Goal: Check status

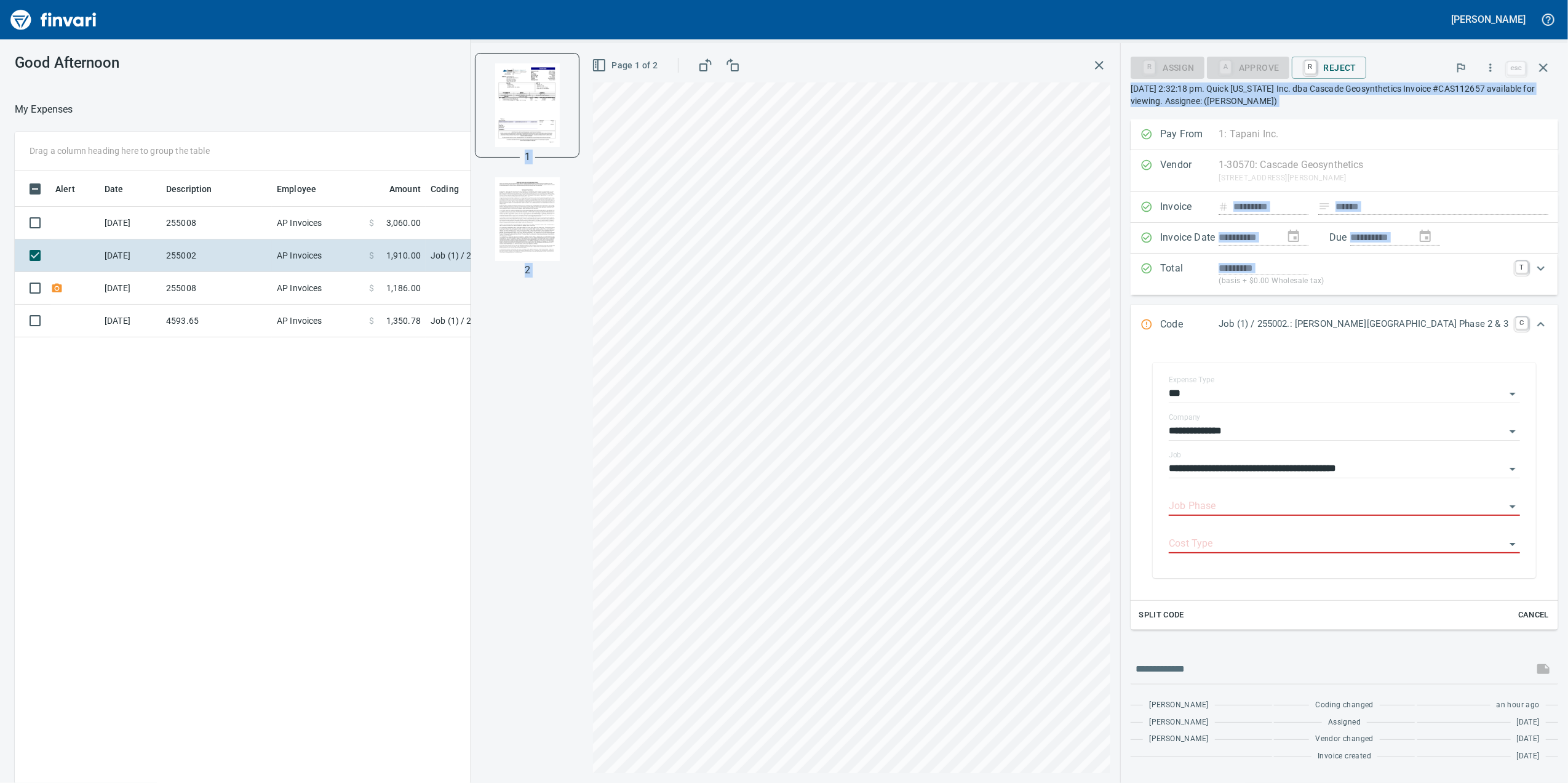
scroll to position [635, 1207]
click at [1219, 515] on div "**********" at bounding box center [1344, 471] width 371 height 212
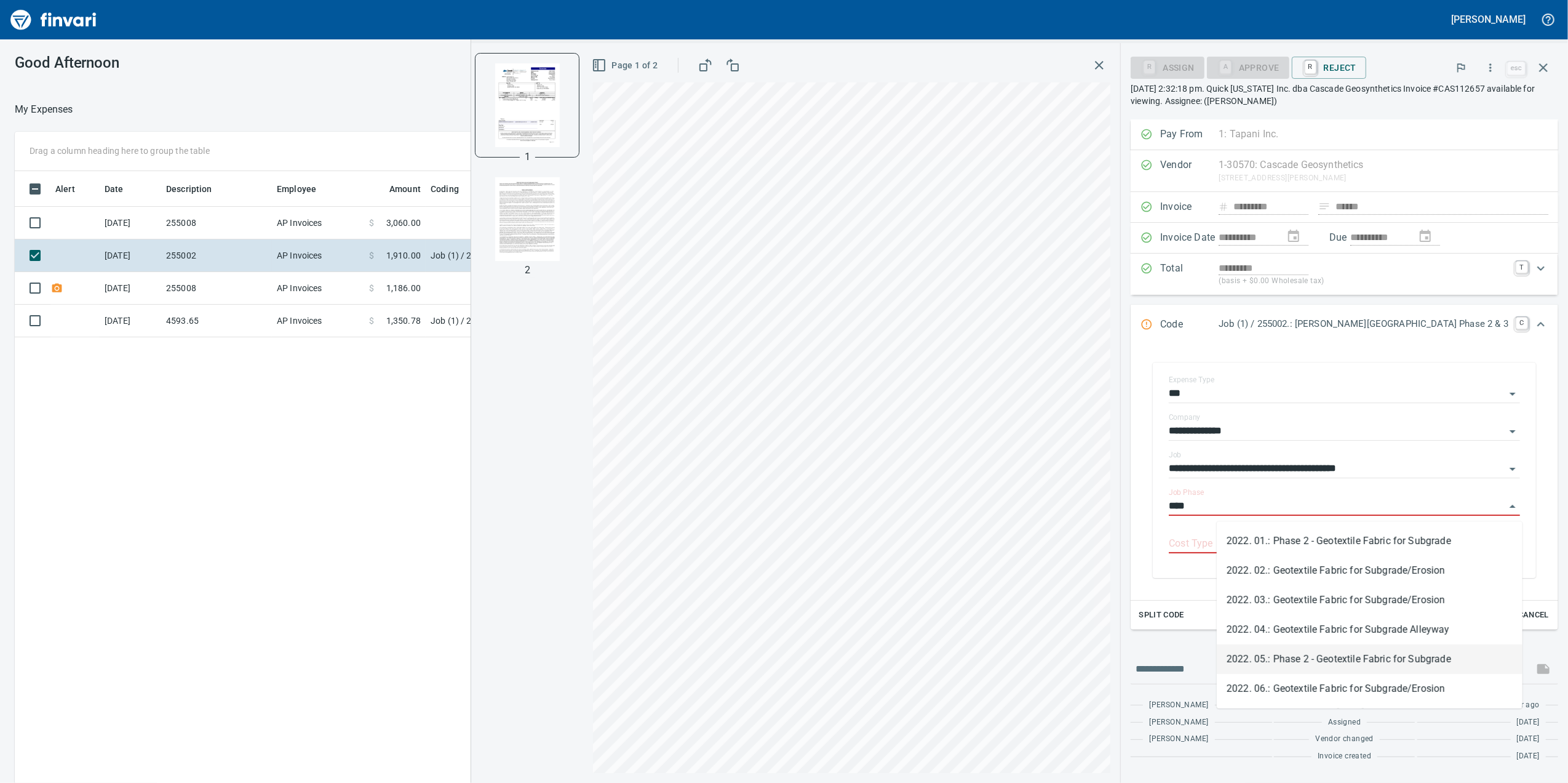
click at [1358, 661] on li "2022. 05.: Phase 2 - Geotextile Fabric for Subgrade" at bounding box center [1370, 659] width 306 height 29
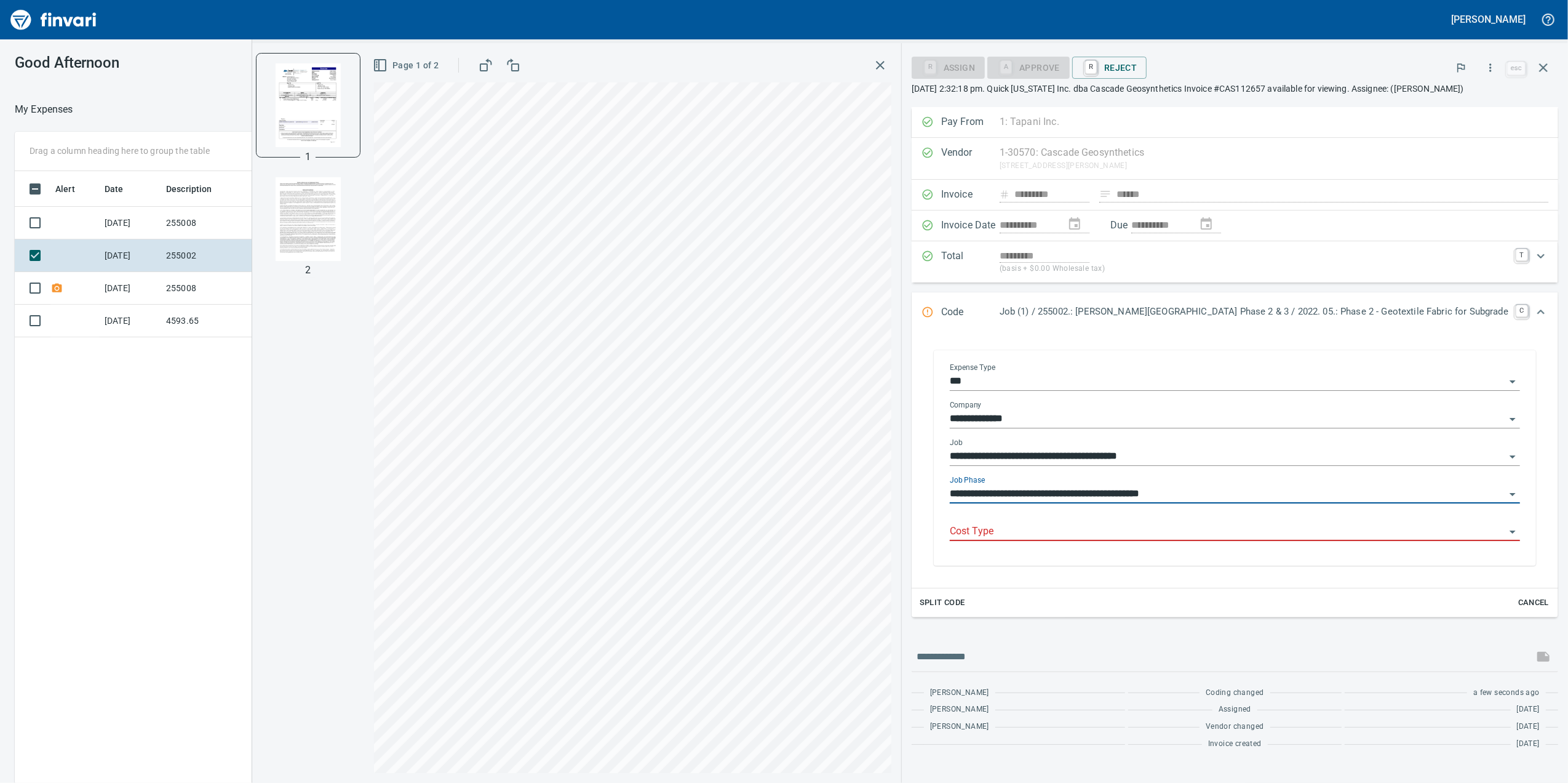
type input "**********"
click at [1274, 539] on input "Cost Type" at bounding box center [1227, 531] width 556 height 17
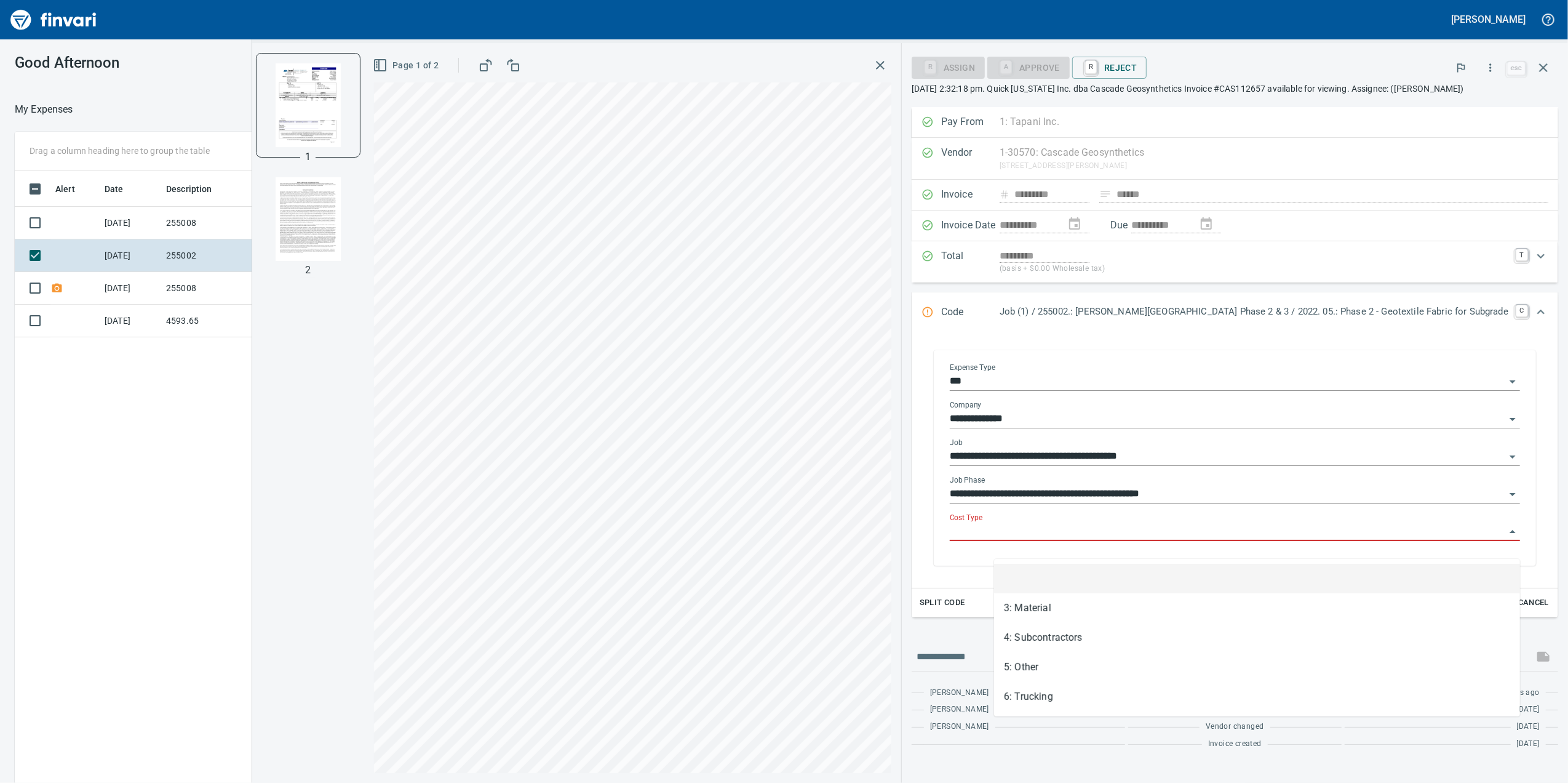
click at [1504, 541] on div at bounding box center [1234, 531] width 570 height 18
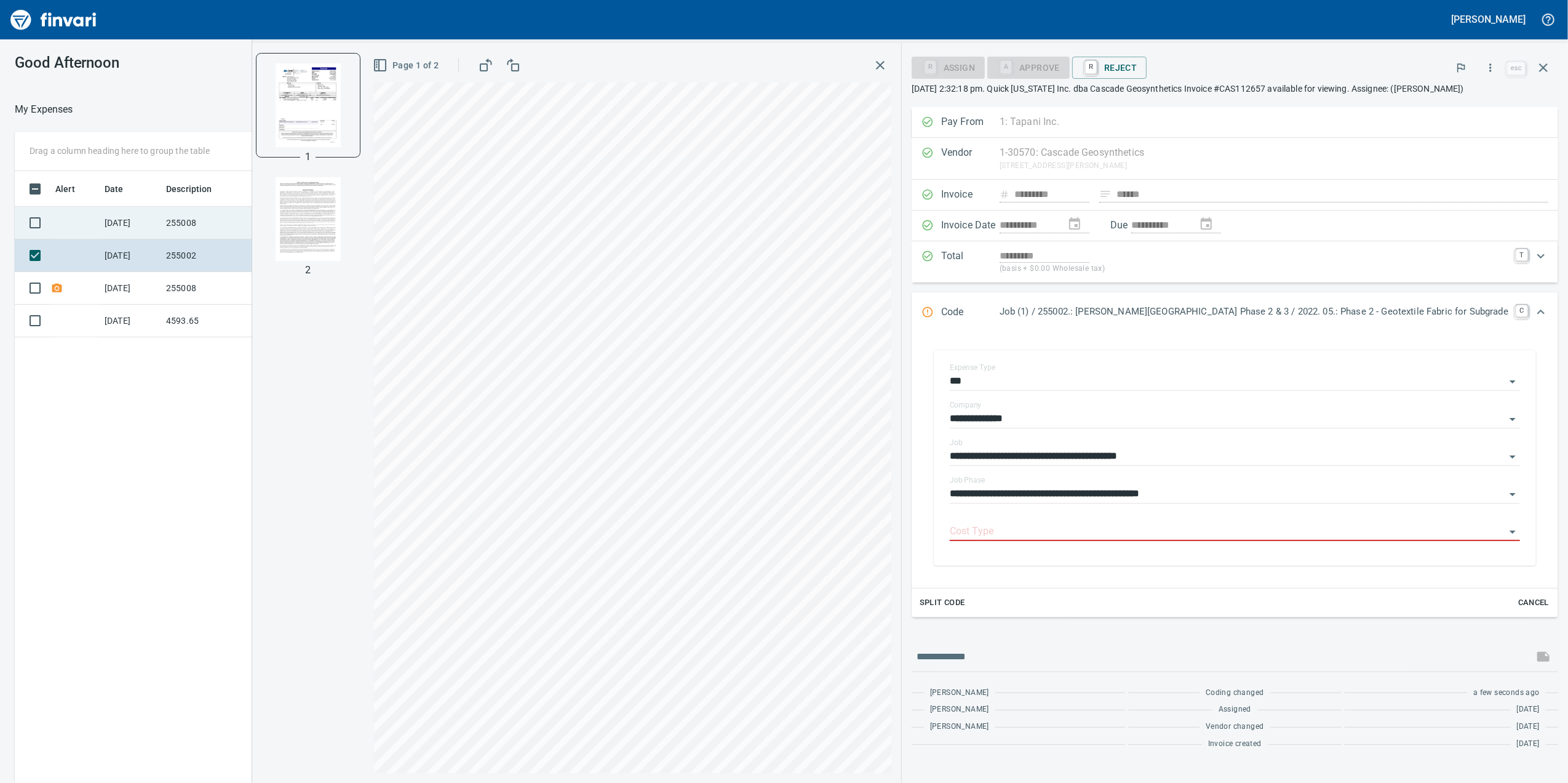
click at [267, 229] on td "255008" at bounding box center [217, 222] width 111 height 32
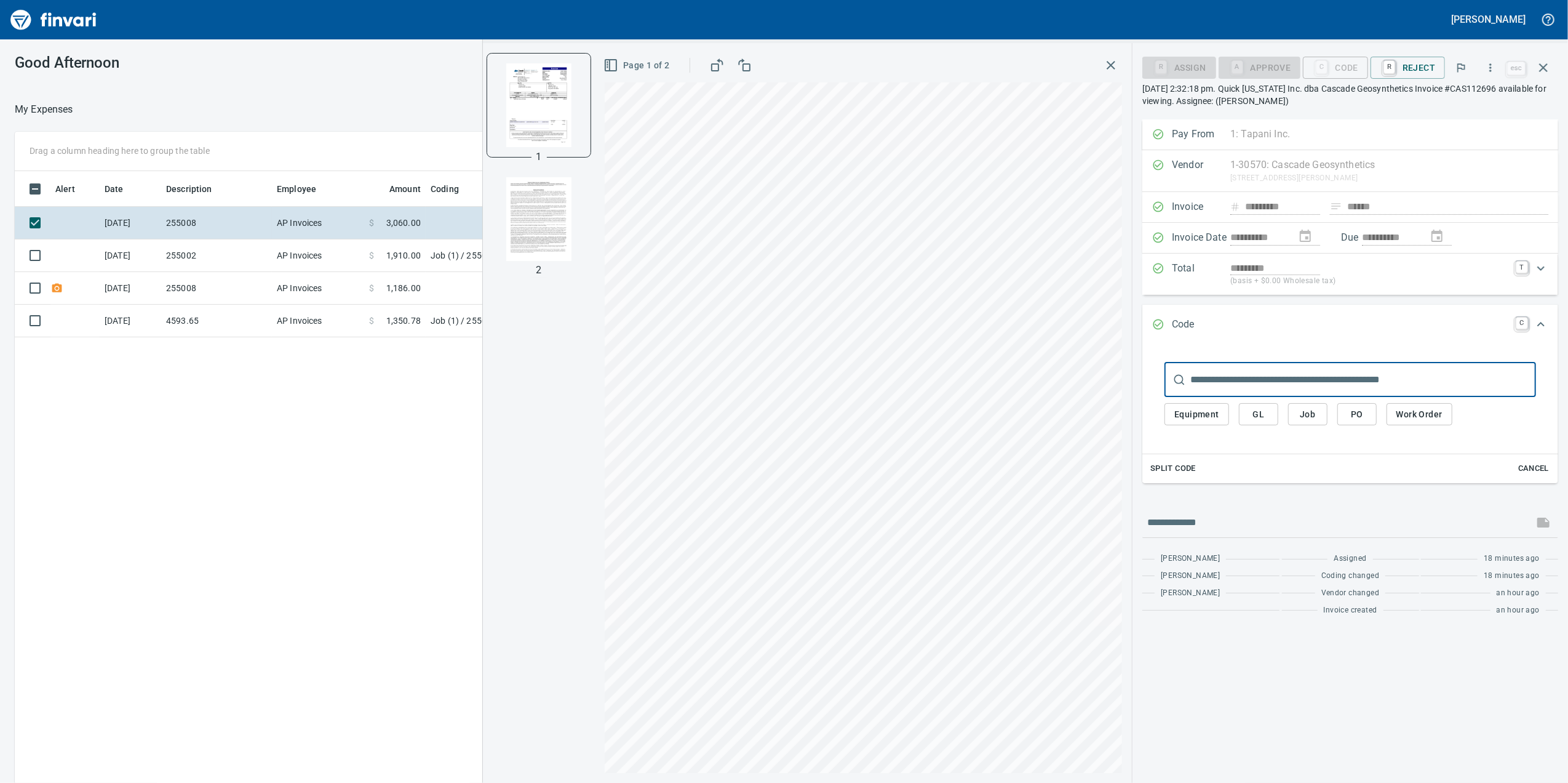
drag, startPoint x: 334, startPoint y: 252, endPoint x: 333, endPoint y: 272, distance: 20.0
click at [334, 254] on td "AP Invoices" at bounding box center [318, 255] width 93 height 32
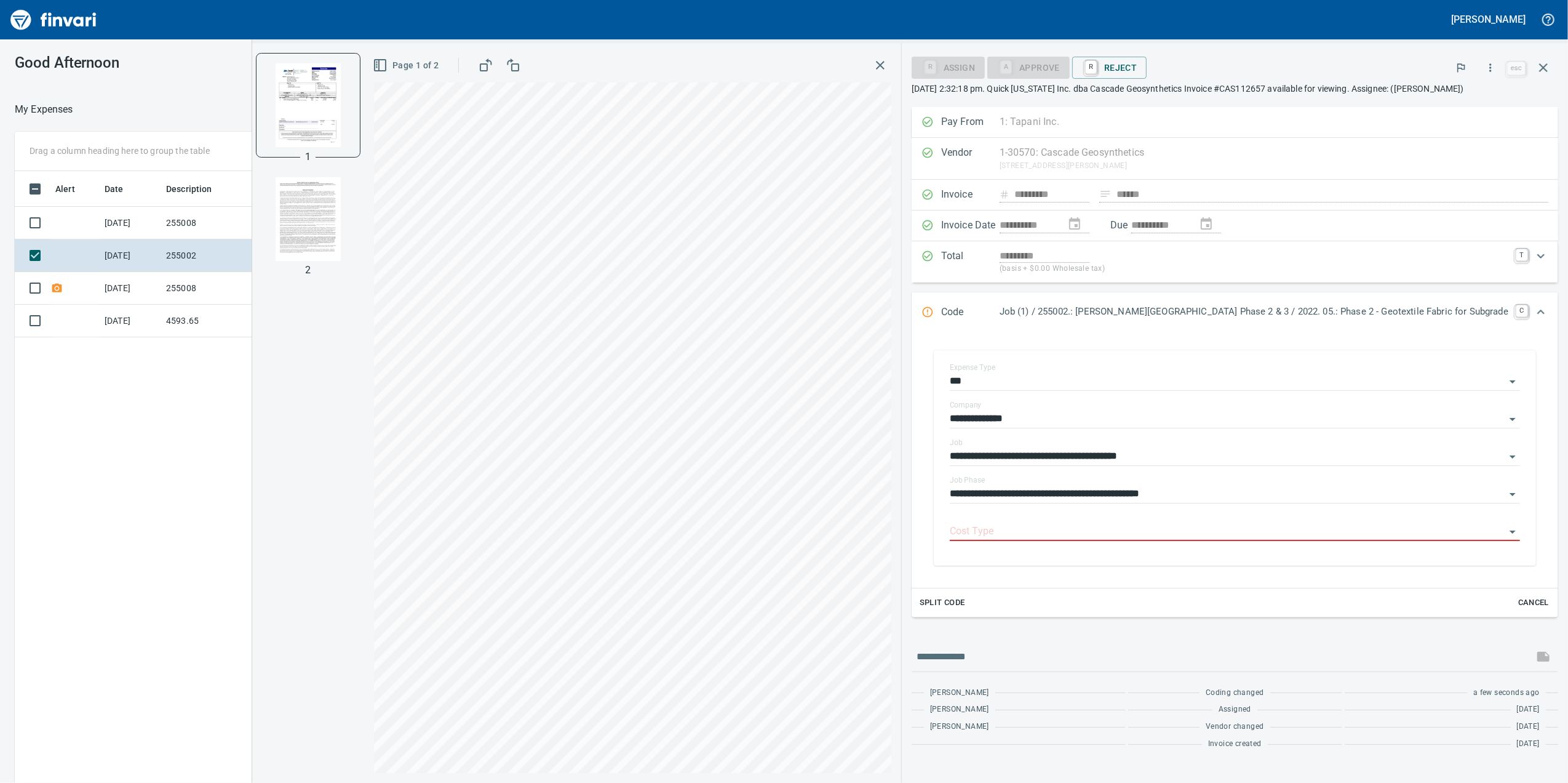
click at [331, 276] on div "1 2" at bounding box center [308, 412] width 112 height 740
click at [259, 297] on td "255008" at bounding box center [217, 288] width 111 height 32
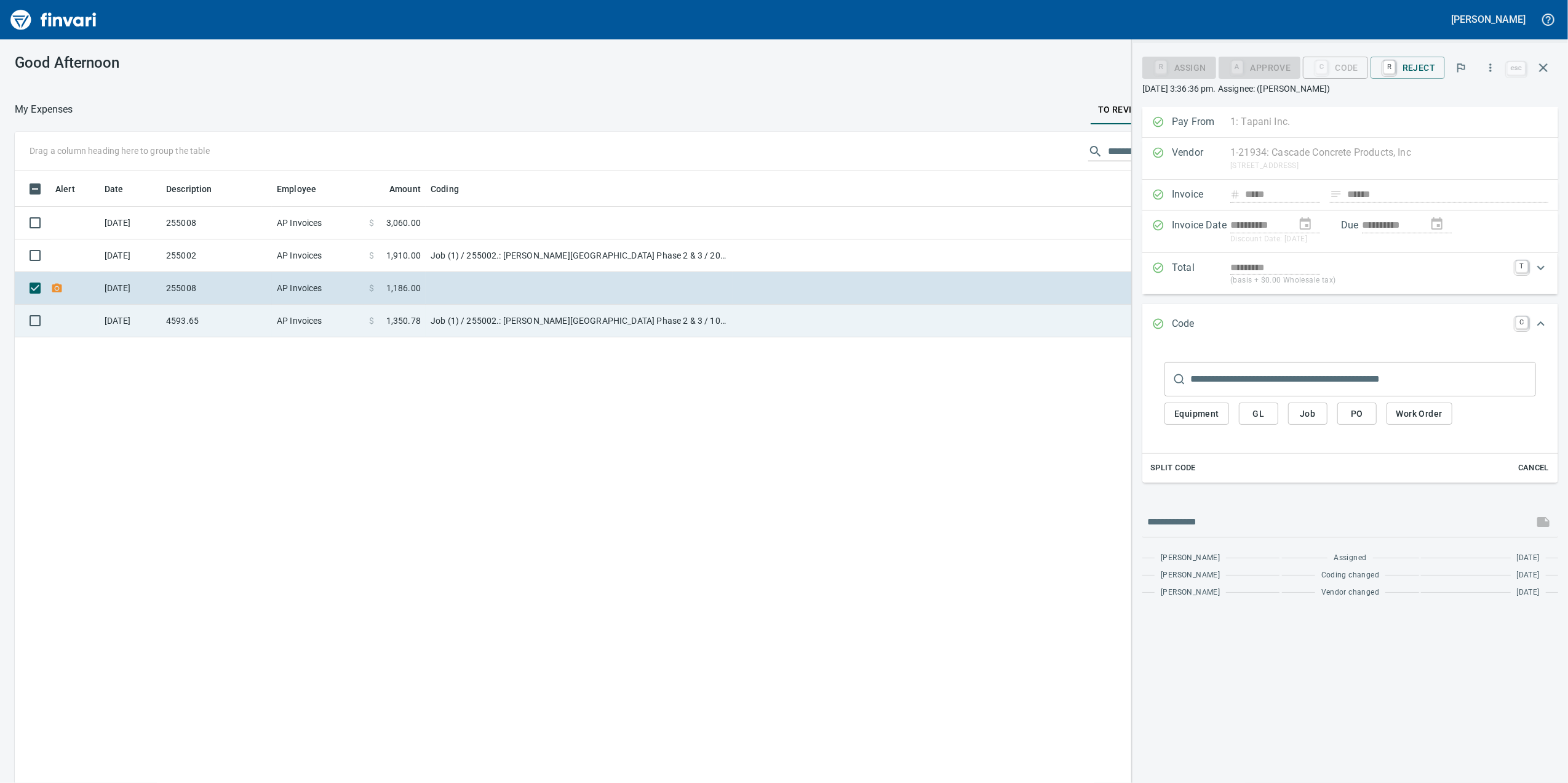
click at [217, 321] on td "4593.65" at bounding box center [217, 320] width 111 height 32
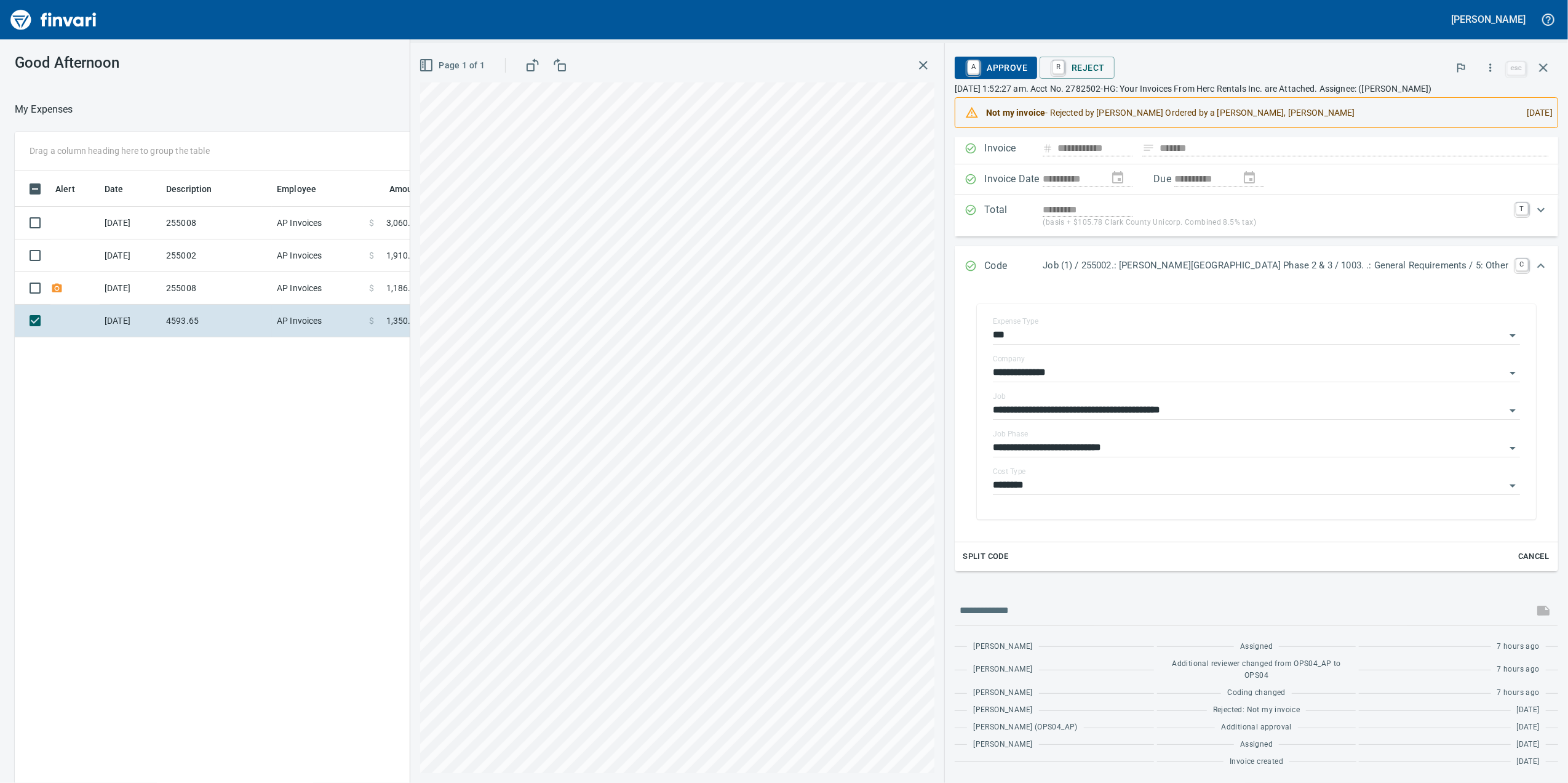
scroll to position [80, 0]
